Goal: Find contact information: Obtain details needed to contact an individual or organization

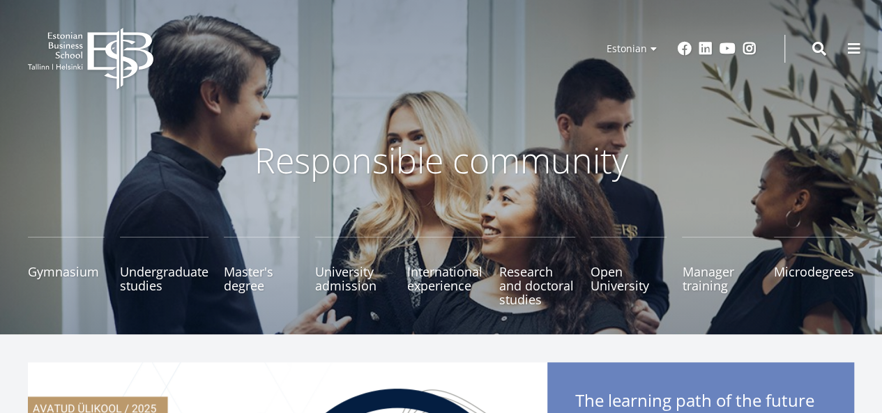
click at [733, 158] on p "Responsible community" at bounding box center [441, 160] width 739 height 42
click at [850, 49] on span at bounding box center [854, 47] width 14 height 14
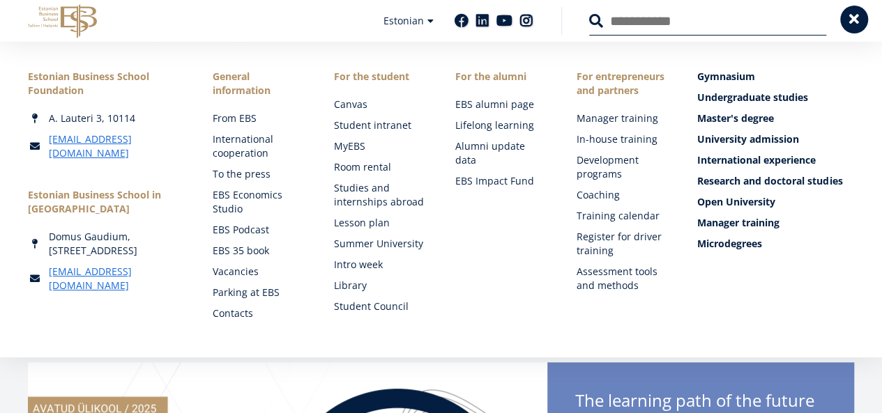
click at [850, 49] on div "Estonian Business School Foundation A. Lauteri 3, 10114 ebs@ebs.ee Estonian Bus…" at bounding box center [441, 200] width 882 height 316
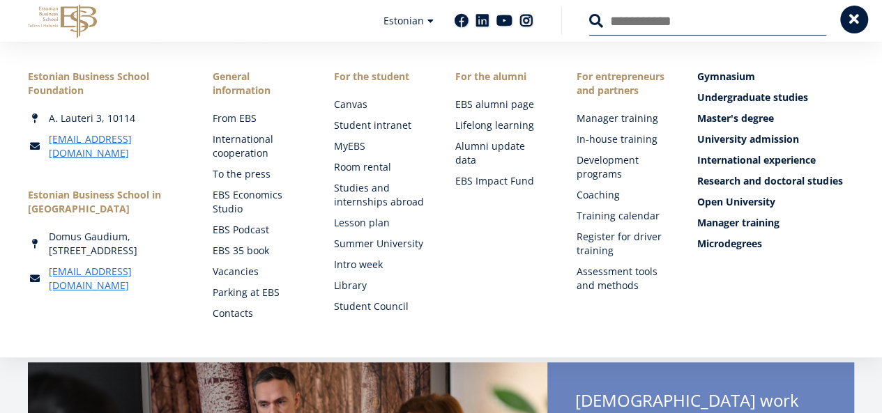
click at [850, 22] on span at bounding box center [854, 20] width 14 height 14
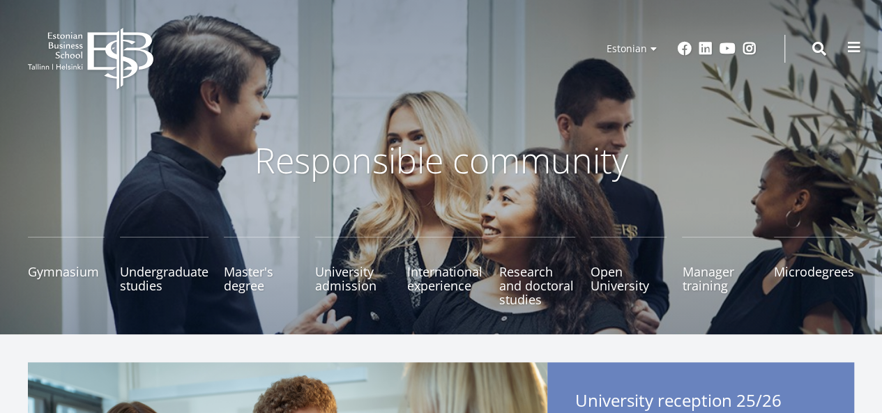
click at [857, 47] on span at bounding box center [854, 47] width 14 height 14
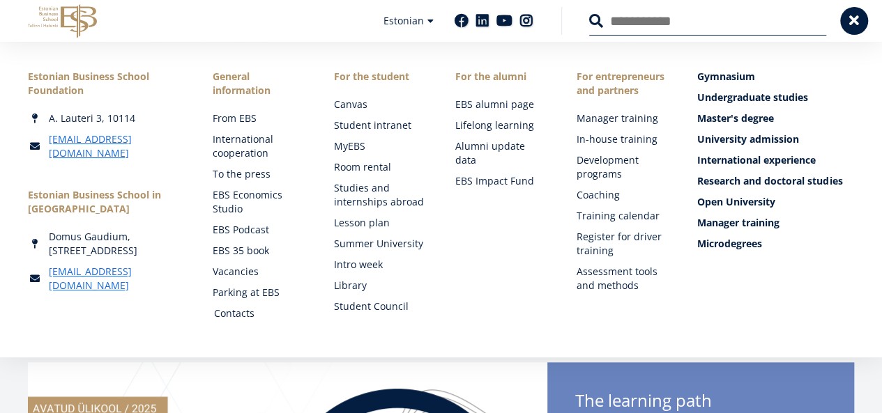
click at [234, 312] on font "Contacts" at bounding box center [234, 313] width 40 height 13
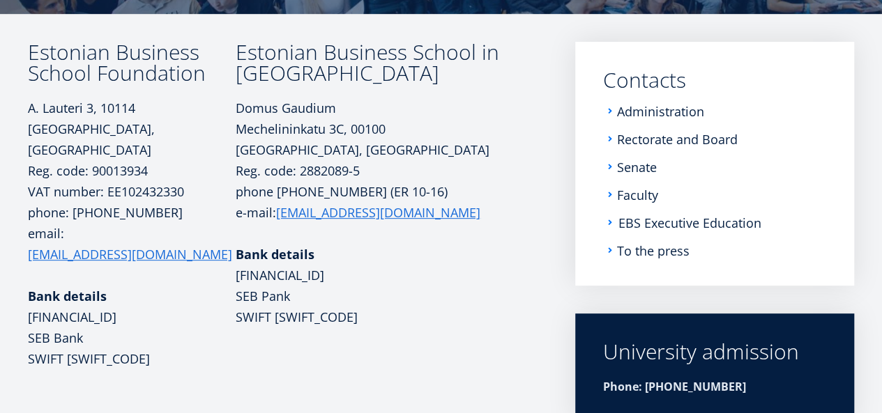
scroll to position [139, 0]
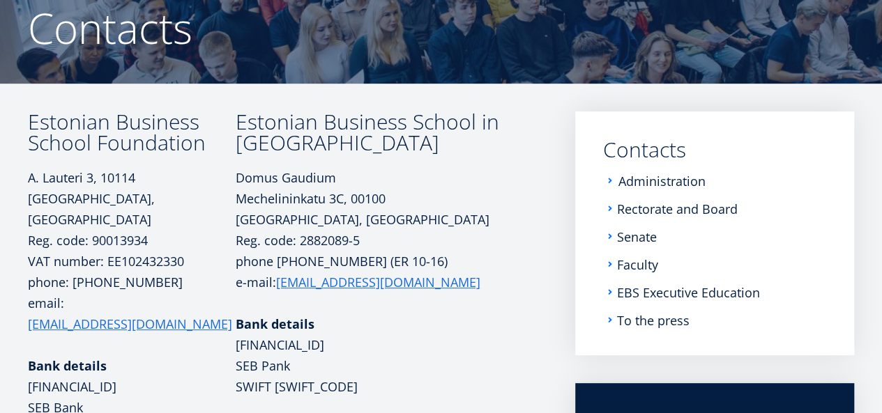
click at [663, 176] on font "Administration" at bounding box center [661, 181] width 87 height 17
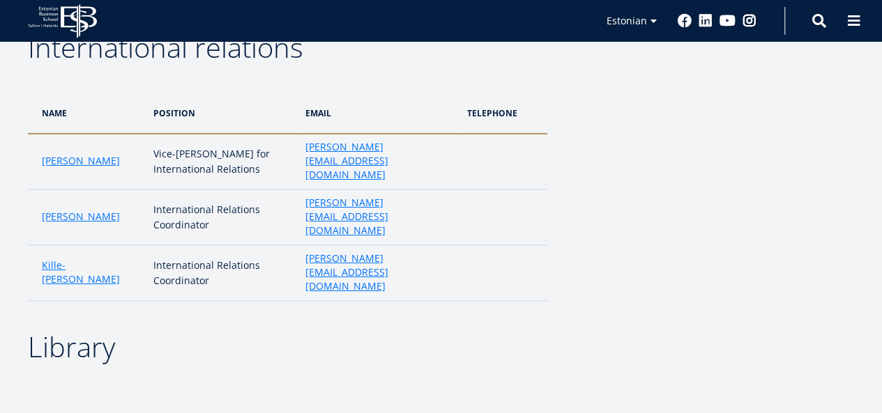
scroll to position [2509, 0]
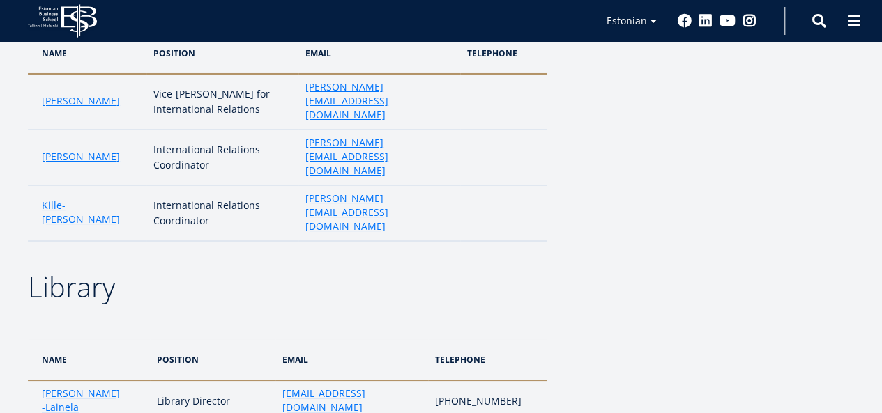
drag, startPoint x: 278, startPoint y: 270, endPoint x: 385, endPoint y: 274, distance: 107.4
copy font "[EMAIL_ADDRESS][DOMAIN_NAME]"
drag, startPoint x: 276, startPoint y: 307, endPoint x: 395, endPoint y: 313, distance: 118.6
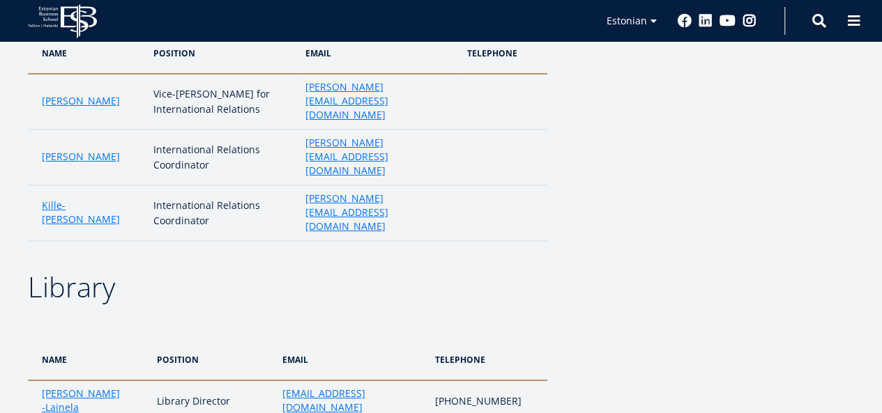
copy font "[EMAIL_ADDRESS][DOMAIN_NAME]"
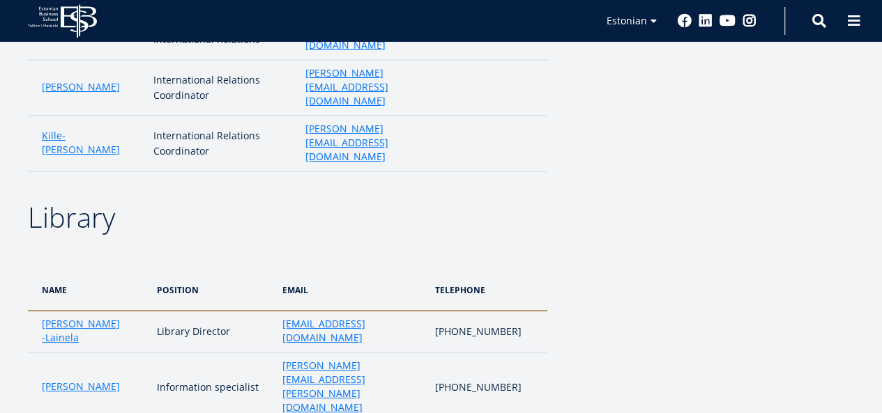
drag, startPoint x: 275, startPoint y: 281, endPoint x: 396, endPoint y: 300, distance: 122.8
copy font "[EMAIL_ADDRESS][DOMAIN_NAME]"
